Goal: Task Accomplishment & Management: Use online tool/utility

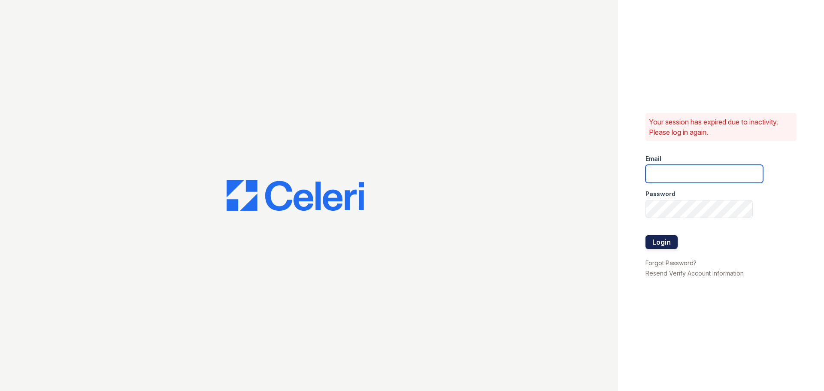
type input "mccallum2@cafmanagement.com"
click at [665, 248] on button "Login" at bounding box center [661, 242] width 32 height 14
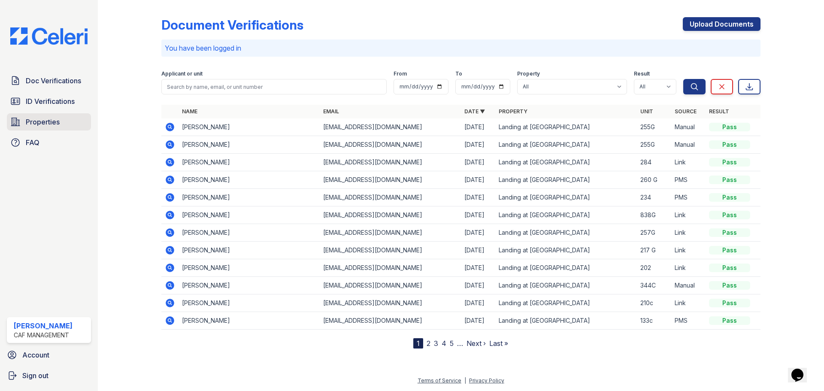
click at [41, 118] on span "Properties" at bounding box center [43, 122] width 34 height 10
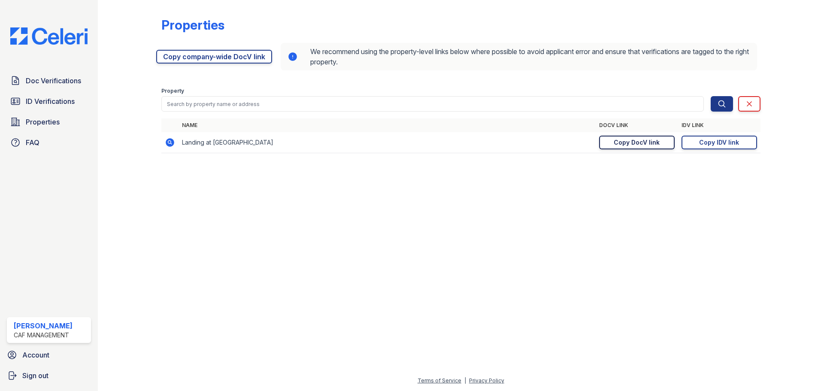
click at [613, 142] on link "Copy DocV link Copy link" at bounding box center [637, 143] width 76 height 14
click at [693, 147] on link "Copy IDV link Copy link" at bounding box center [719, 143] width 76 height 14
